Goal: Information Seeking & Learning: Learn about a topic

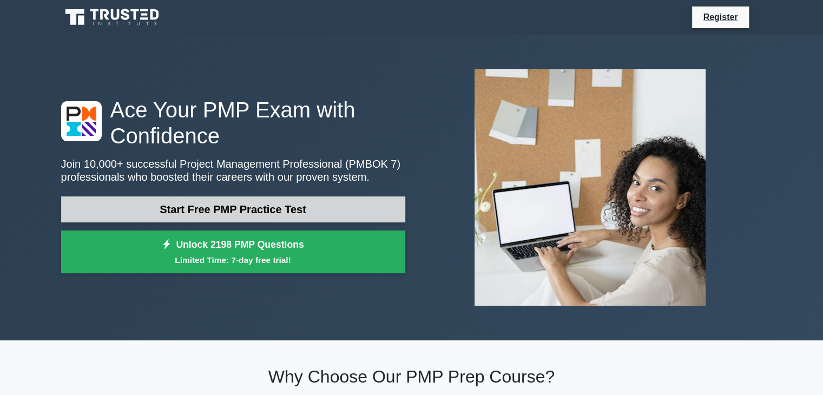
click at [257, 201] on link "Start Free PMP Practice Test" at bounding box center [233, 210] width 344 height 26
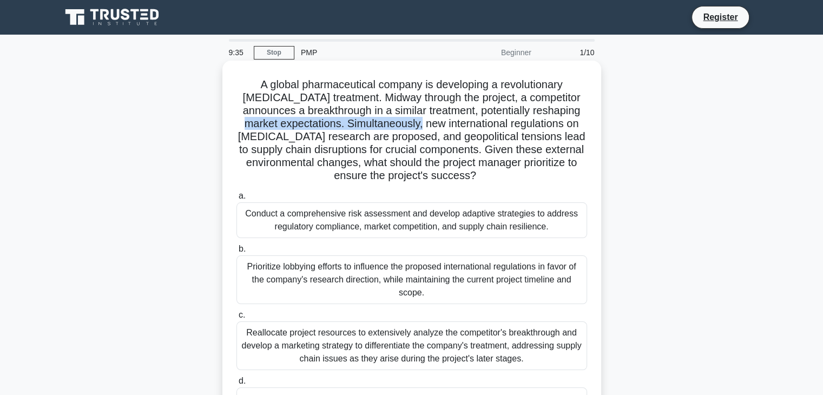
drag, startPoint x: 433, startPoint y: 126, endPoint x: 249, endPoint y: 127, distance: 184.1
click at [249, 127] on h5 "A global pharmaceutical company is developing a revolutionary [MEDICAL_DATA] tr…" at bounding box center [412, 130] width 353 height 105
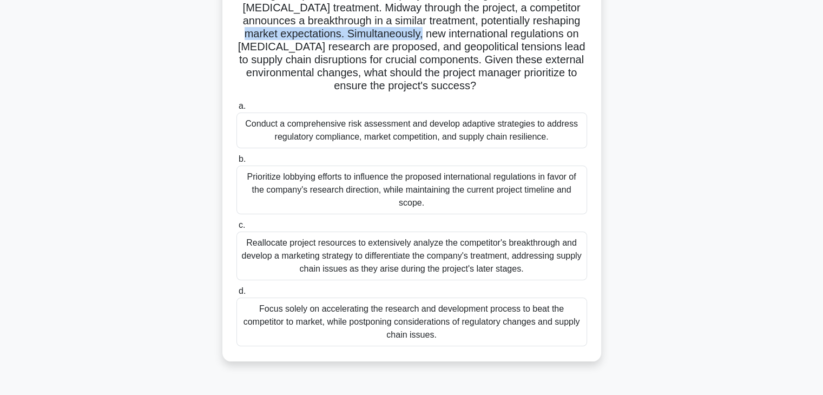
scroll to position [108, 0]
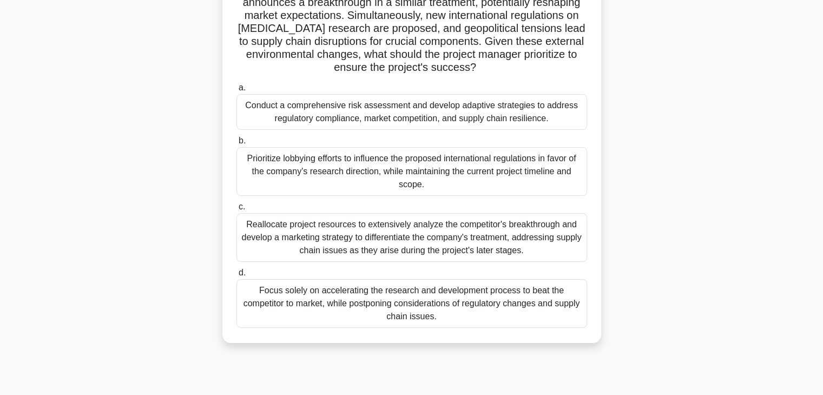
click at [388, 164] on div "Prioritize lobbying efforts to influence the proposed international regulations…" at bounding box center [412, 171] width 351 height 49
click at [237, 145] on input "b. Prioritize lobbying efforts to influence the proposed international regulati…" at bounding box center [237, 141] width 0 height 7
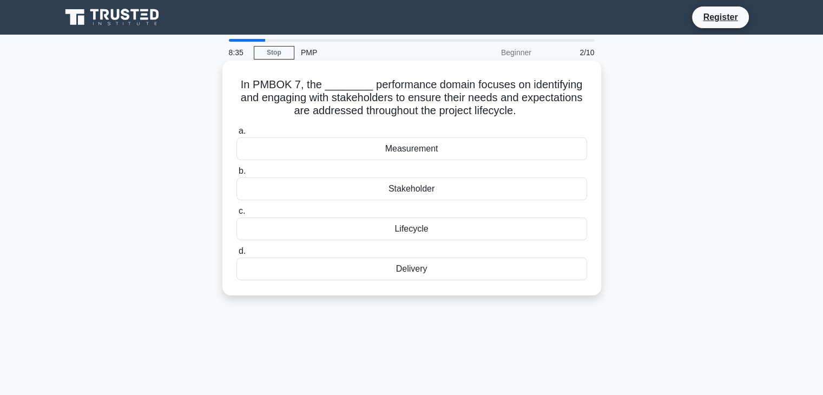
scroll to position [0, 0]
click at [404, 152] on div "Measurement" at bounding box center [412, 149] width 351 height 23
click at [237, 135] on input "a. Measurement" at bounding box center [237, 131] width 0 height 7
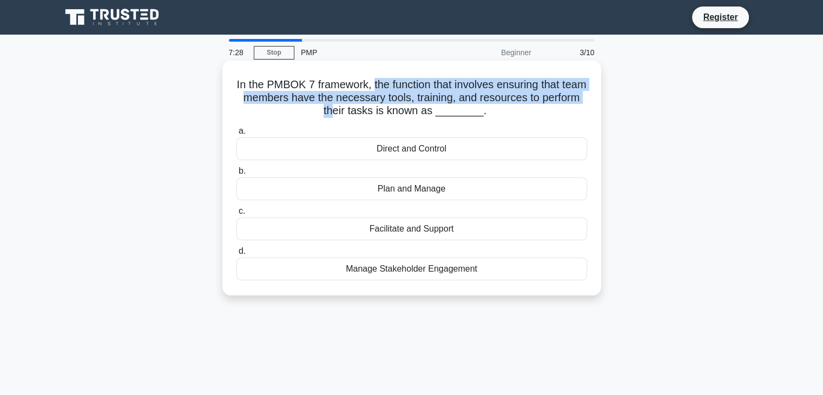
drag, startPoint x: 385, startPoint y: 86, endPoint x: 361, endPoint y: 114, distance: 36.9
click at [361, 114] on h5 "In the PMBOK 7 framework, the function that involves ensuring that team members…" at bounding box center [412, 98] width 353 height 40
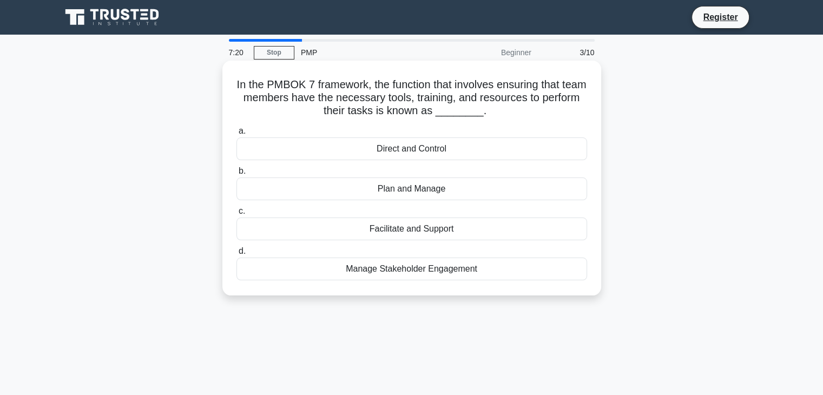
click at [394, 231] on div "Facilitate and Support" at bounding box center [412, 229] width 351 height 23
click at [237, 215] on input "c. Facilitate and Support" at bounding box center [237, 211] width 0 height 7
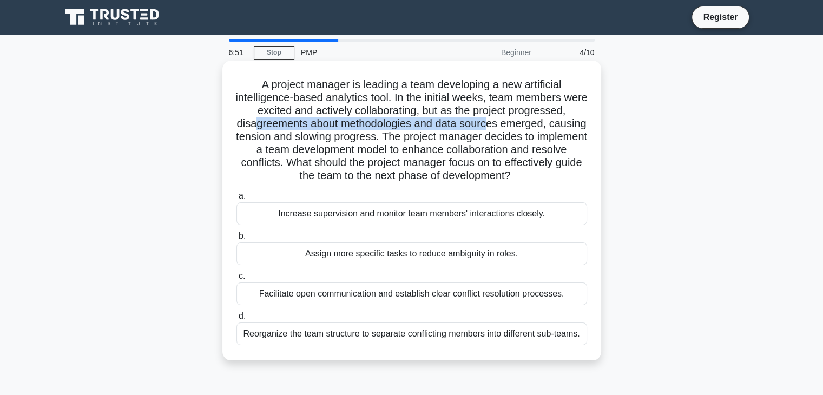
drag, startPoint x: 275, startPoint y: 122, endPoint x: 508, endPoint y: 120, distance: 233.4
click at [508, 120] on h5 "A project manager is leading a team developing a new artificial intelligence-ba…" at bounding box center [412, 130] width 353 height 105
drag, startPoint x: 297, startPoint y: 135, endPoint x: 572, endPoint y: 173, distance: 277.2
click at [572, 173] on h5 "A project manager is leading a team developing a new artificial intelligence-ba…" at bounding box center [412, 130] width 353 height 105
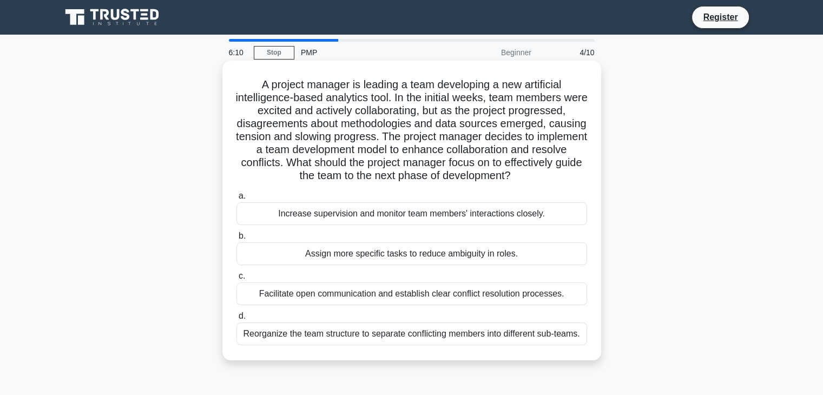
click at [339, 295] on div "Facilitate open communication and establish clear conflict resolution processes." at bounding box center [412, 294] width 351 height 23
click at [237, 280] on input "c. Facilitate open communication and establish clear conflict resolution proces…" at bounding box center [237, 276] width 0 height 7
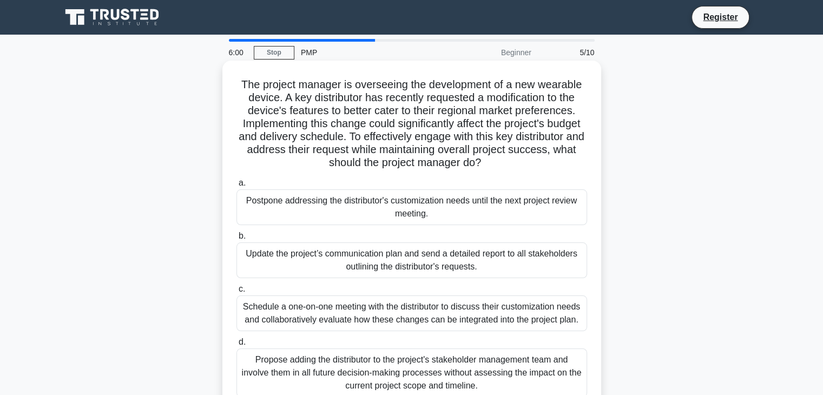
click at [284, 97] on h5 "The project manager is overseeing the development of a new wearable device. A k…" at bounding box center [412, 124] width 353 height 92
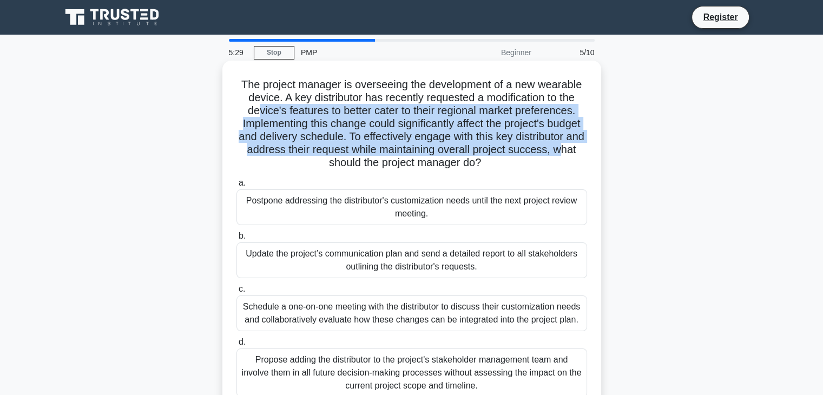
drag, startPoint x: 254, startPoint y: 111, endPoint x: 340, endPoint y: 167, distance: 102.6
click at [340, 167] on h5 "The project manager is overseeing the development of a new wearable device. A k…" at bounding box center [412, 124] width 353 height 92
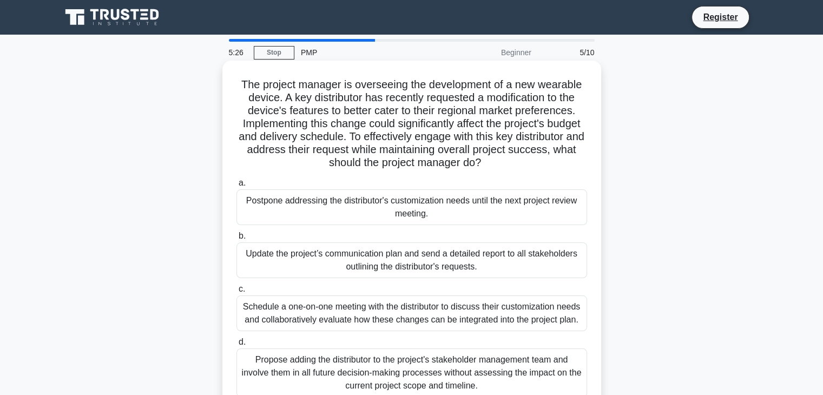
click at [379, 103] on h5 "The project manager is overseeing the development of a new wearable device. A k…" at bounding box center [412, 124] width 353 height 92
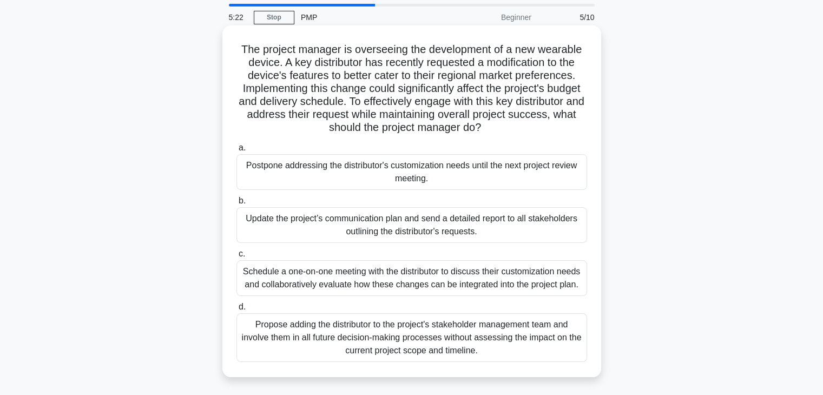
scroll to position [54, 0]
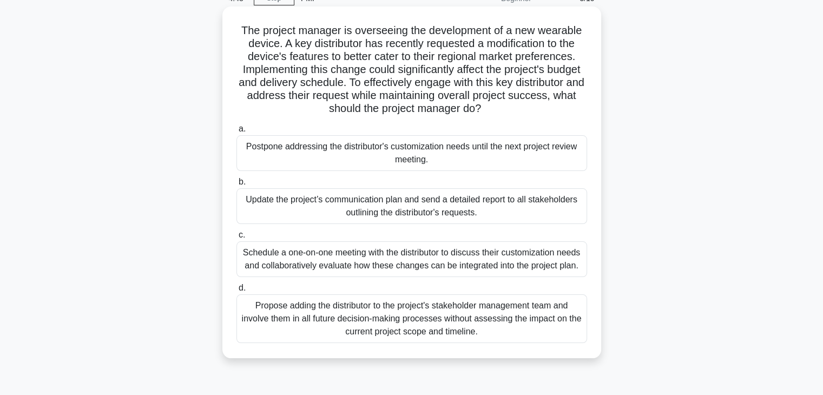
click at [382, 266] on div "Schedule a one-on-one meeting with the distributor to discuss their customizati…" at bounding box center [412, 259] width 351 height 36
click at [237, 239] on input "c. Schedule a one-on-one meeting with the distributor to discuss their customiz…" at bounding box center [237, 235] width 0 height 7
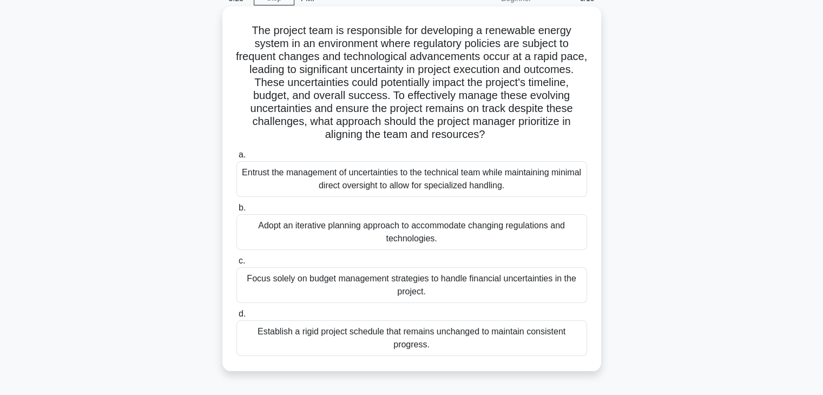
click at [336, 341] on div "Establish a rigid project schedule that remains unchanged to maintain consisten…" at bounding box center [412, 339] width 351 height 36
click at [237, 318] on input "d. Establish a rigid project schedule that remains unchanged to maintain consis…" at bounding box center [237, 314] width 0 height 7
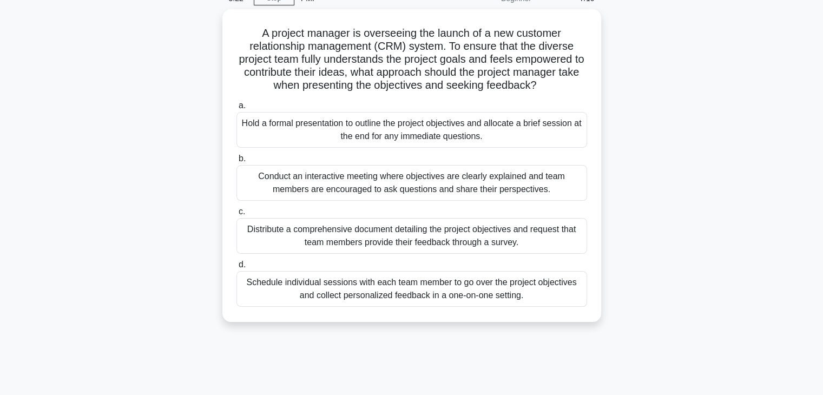
scroll to position [0, 0]
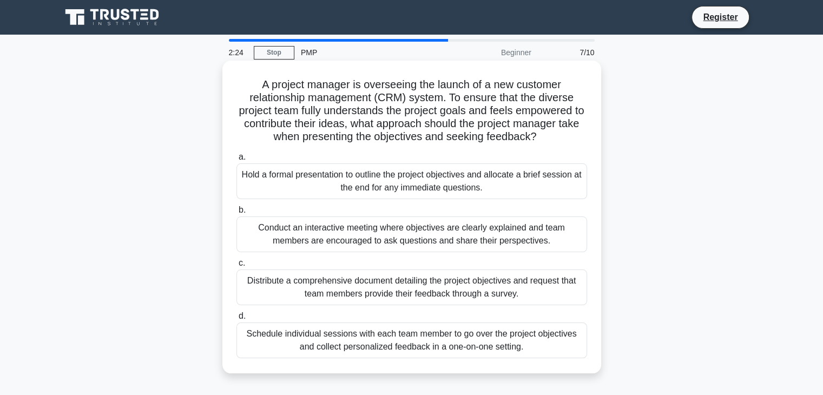
click at [354, 291] on div "Distribute a comprehensive document detailing the project objectives and reques…" at bounding box center [412, 288] width 351 height 36
click at [237, 267] on input "c. Distribute a comprehensive document detailing the project objectives and req…" at bounding box center [237, 263] width 0 height 7
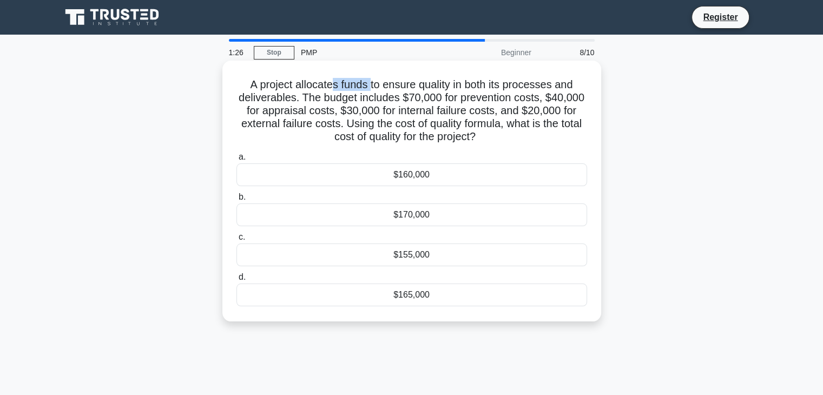
drag, startPoint x: 371, startPoint y: 86, endPoint x: 332, endPoint y: 89, distance: 39.1
click at [332, 89] on h5 "A project allocates funds to ensure quality in both its processes and deliverab…" at bounding box center [412, 111] width 353 height 66
click at [397, 262] on div "$155,000" at bounding box center [412, 255] width 351 height 23
click at [237, 241] on input "c. $155,000" at bounding box center [237, 237] width 0 height 7
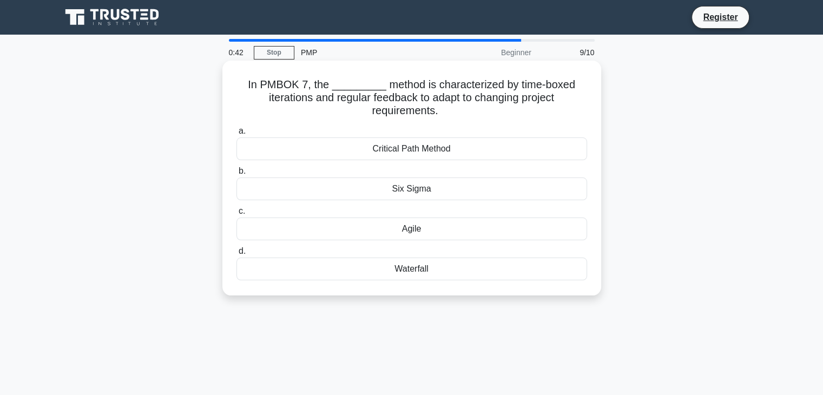
click at [411, 230] on div "Agile" at bounding box center [412, 229] width 351 height 23
click at [237, 215] on input "c. Agile" at bounding box center [237, 211] width 0 height 7
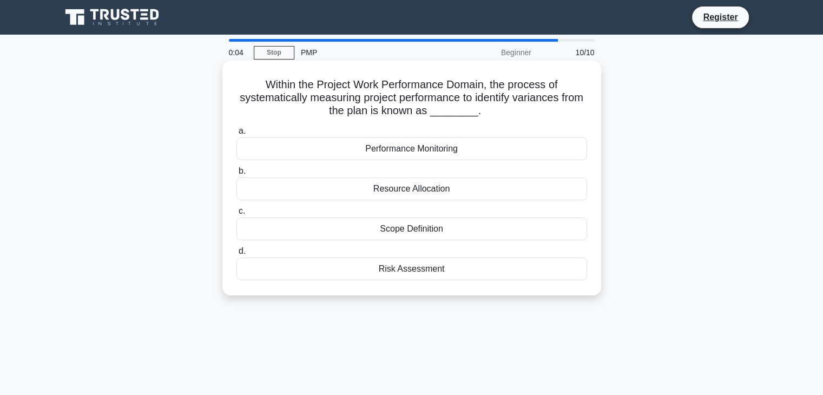
click at [389, 270] on div "Risk Assessment" at bounding box center [412, 269] width 351 height 23
click at [237, 255] on input "d. Risk Assessment" at bounding box center [237, 251] width 0 height 7
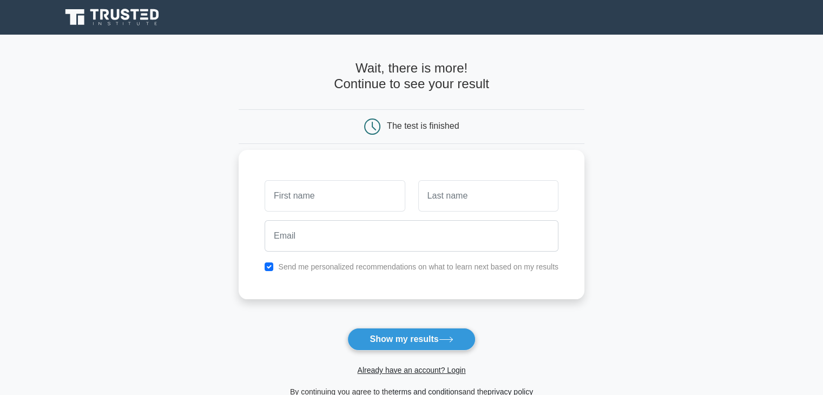
click at [314, 197] on input "text" at bounding box center [335, 195] width 140 height 31
type input "claudia"
click at [448, 198] on input "text" at bounding box center [489, 195] width 140 height 31
type input "keirouz"
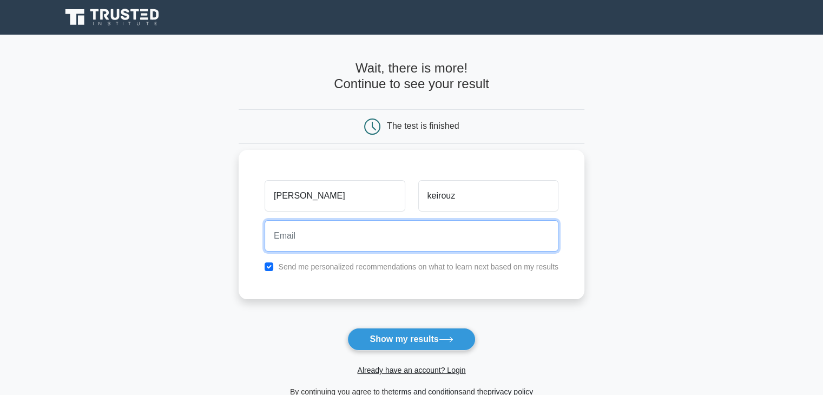
click at [343, 242] on input "email" at bounding box center [412, 235] width 294 height 31
type input "claudia@keirouz.com"
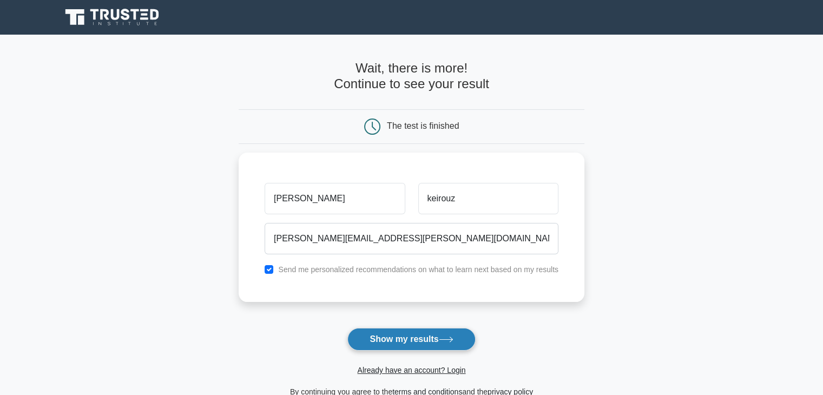
click at [413, 338] on button "Show my results" at bounding box center [412, 339] width 128 height 23
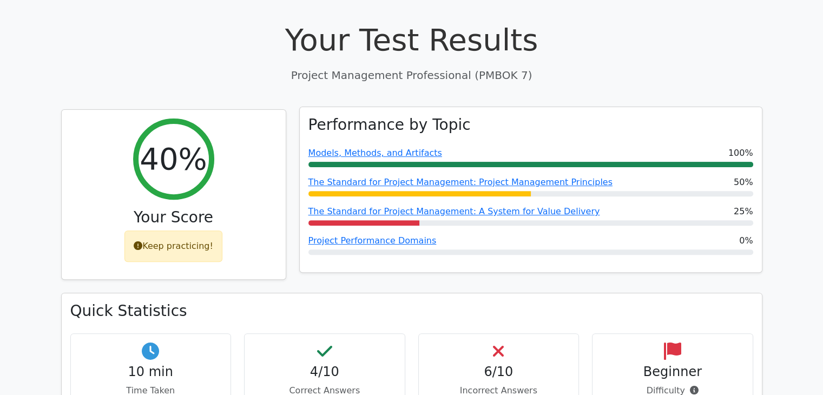
scroll to position [379, 0]
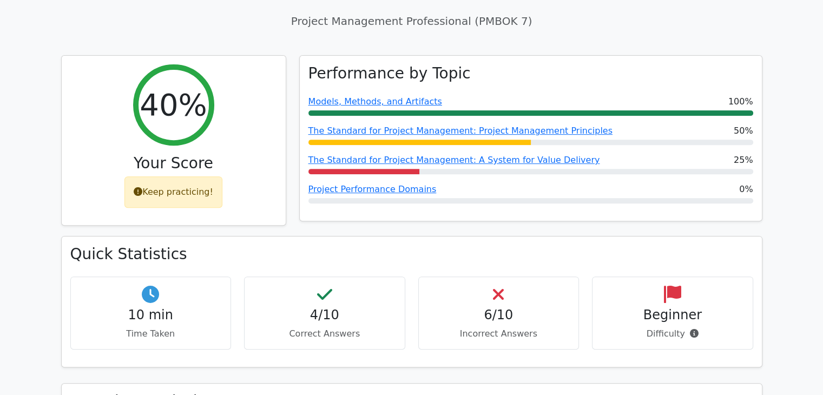
drag, startPoint x: 694, startPoint y: 310, endPoint x: 703, endPoint y: 312, distance: 8.9
click at [703, 328] on p "Difficulty" at bounding box center [673, 334] width 143 height 13
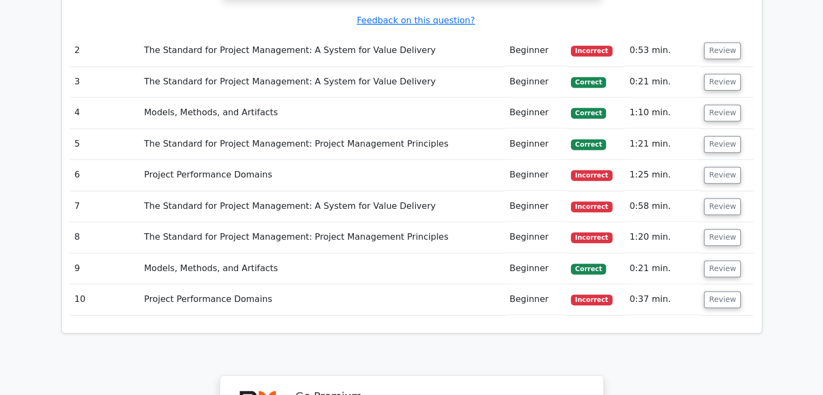
scroll to position [1733, 0]
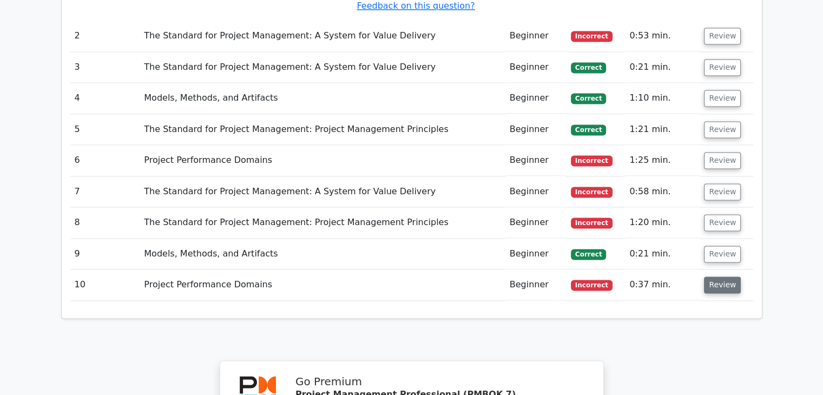
click at [728, 277] on button "Review" at bounding box center [722, 285] width 37 height 17
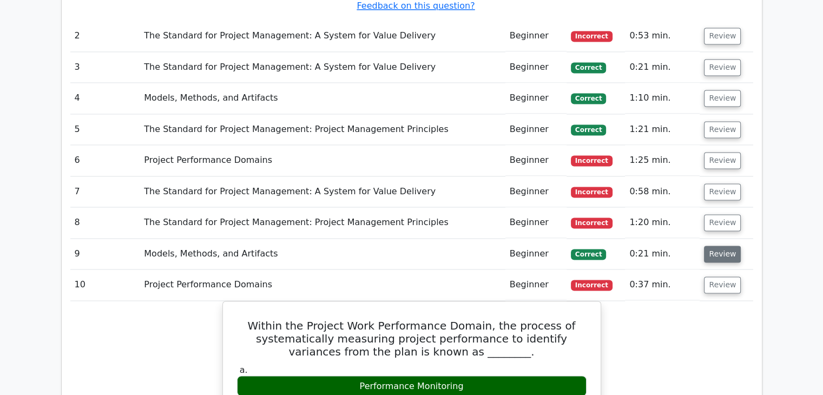
click at [725, 246] on button "Review" at bounding box center [722, 254] width 37 height 17
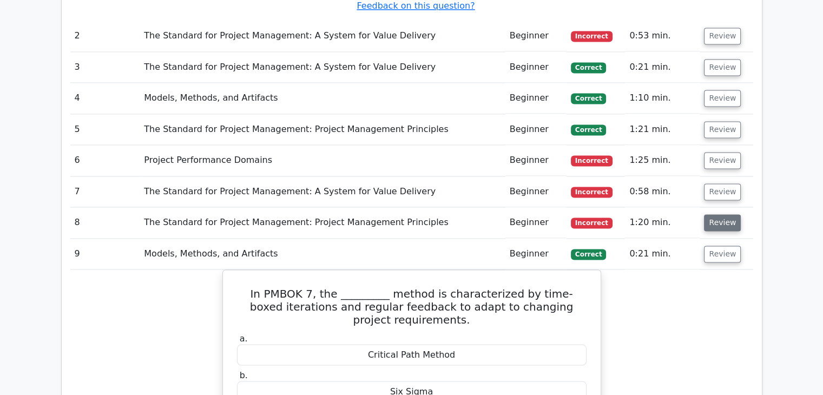
click at [727, 214] on button "Review" at bounding box center [722, 222] width 37 height 17
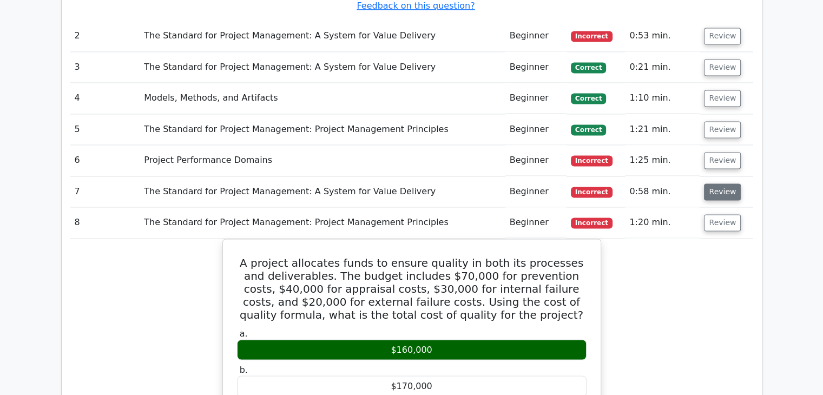
click at [730, 184] on button "Review" at bounding box center [722, 192] width 37 height 17
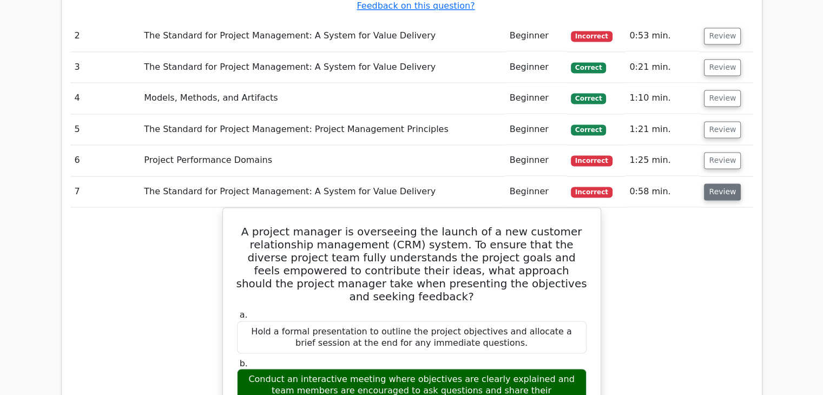
scroll to position [1678, 0]
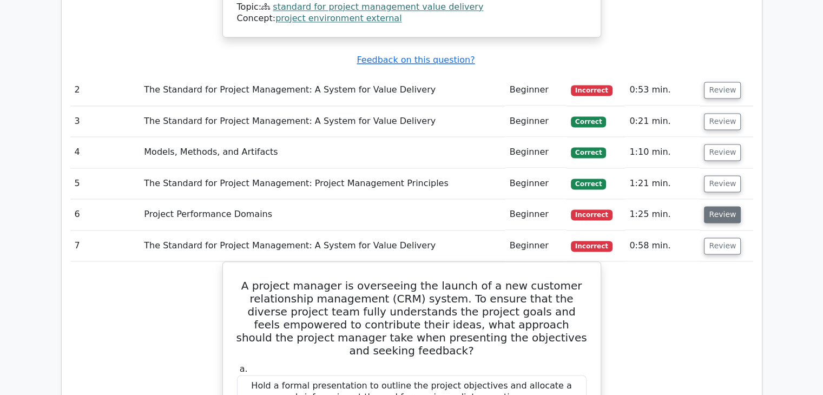
click at [719, 206] on button "Review" at bounding box center [722, 214] width 37 height 17
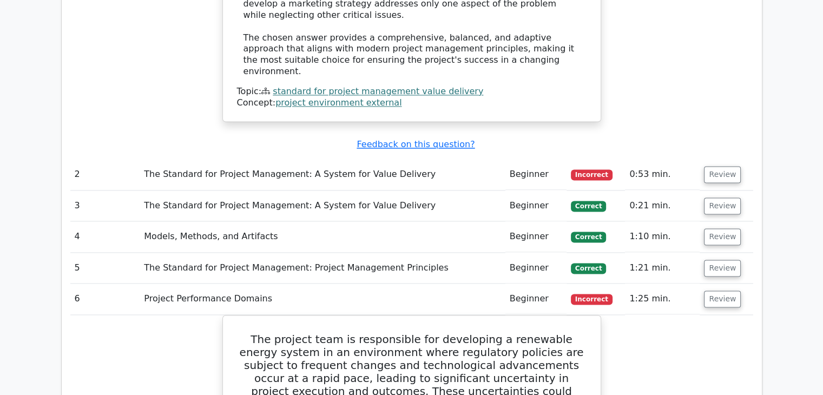
scroll to position [1570, 0]
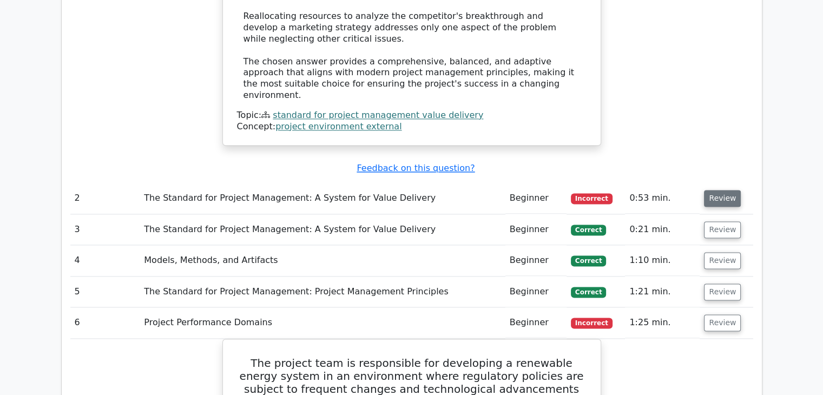
click at [729, 190] on button "Review" at bounding box center [722, 198] width 37 height 17
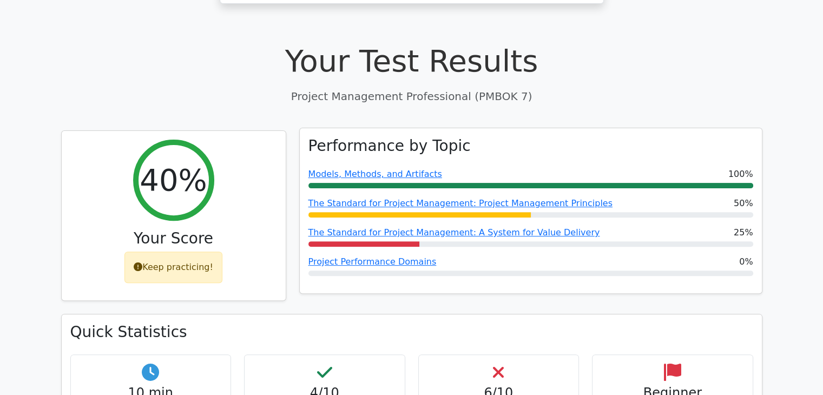
scroll to position [379, 0]
